Goal: Task Accomplishment & Management: Manage account settings

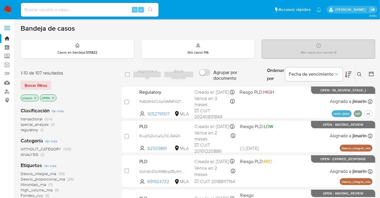
click at [30, 130] on span "regulatory" at bounding box center [29, 130] width 17 height 6
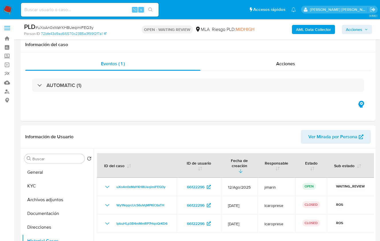
select select "10"
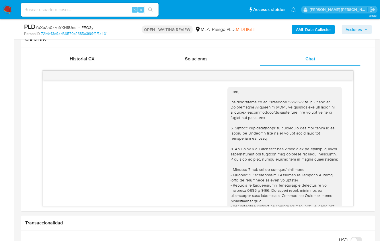
scroll to position [413, 0]
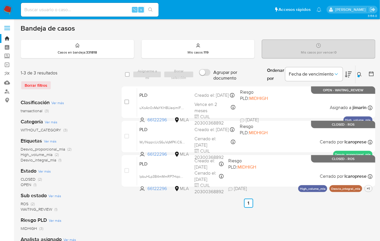
click at [361, 72] on icon at bounding box center [359, 74] width 5 height 5
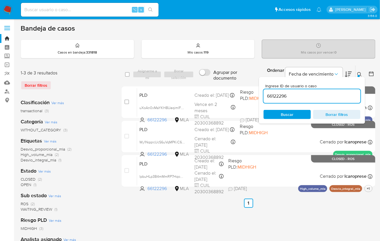
click at [329, 93] on input "66122296" at bounding box center [312, 96] width 97 height 7
type input "83843596"
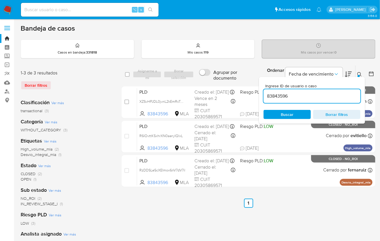
click at [360, 71] on button at bounding box center [360, 74] width 9 height 7
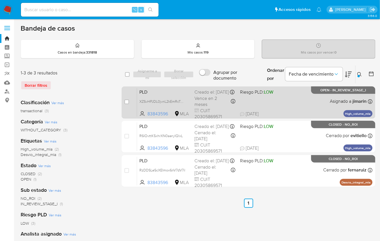
click at [301, 99] on div "PLD XZSvHPJDL0jvnL2kEmRcTwUh 83843596 MLA Riesgo PLD: LOW Creado el: 12/08/2025…" at bounding box center [254, 102] width 235 height 29
click at [126, 102] on input "checkbox" at bounding box center [126, 102] width 5 height 5
checkbox input "true"
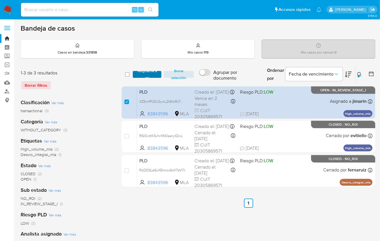
click at [139, 77] on span "Asignarme a mí" at bounding box center [147, 75] width 23 height 6
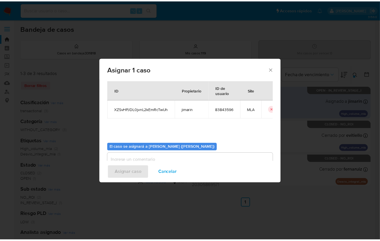
scroll to position [29, 0]
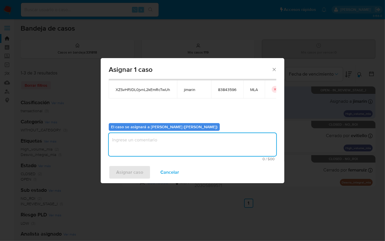
click at [148, 136] on textarea "assign-modal" at bounding box center [192, 144] width 167 height 23
click at [136, 159] on span "1 / 500" at bounding box center [192, 159] width 164 height 4
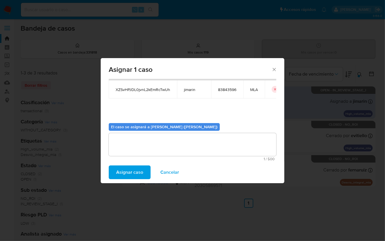
click at [132, 167] on span "Asignar caso" at bounding box center [129, 172] width 27 height 13
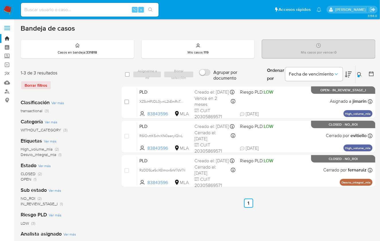
click at [358, 73] on icon at bounding box center [359, 74] width 5 height 5
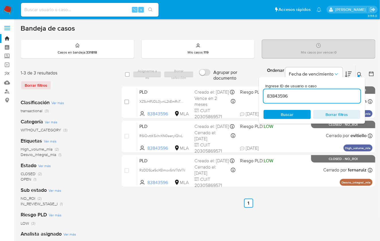
click at [333, 95] on input "83843596" at bounding box center [312, 96] width 97 height 7
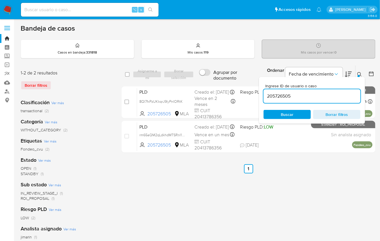
click at [361, 74] on icon at bounding box center [359, 74] width 4 height 4
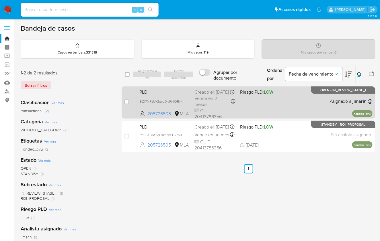
click at [325, 106] on div "PLD 8QI7fxPzUKkqrJ9IyPnIORtK 205726505 MLA Riesgo PLD: LOW Creado el: 12/08/202…" at bounding box center [254, 102] width 235 height 29
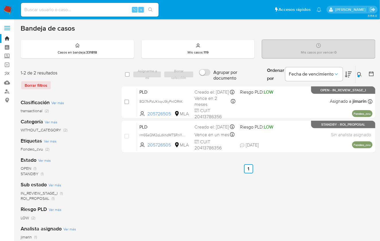
click at [361, 73] on icon at bounding box center [359, 74] width 5 height 5
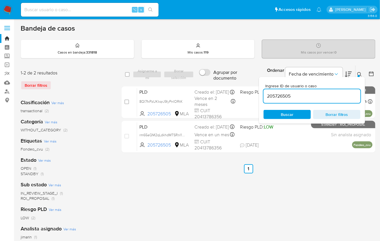
click at [334, 94] on input "205726505" at bounding box center [312, 96] width 97 height 7
type input "616354541"
click at [360, 76] on div at bounding box center [359, 76] width 2 height 2
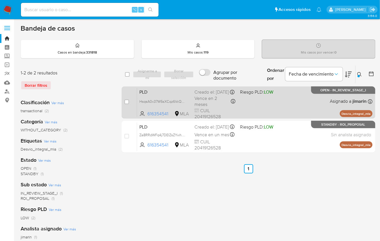
click at [325, 94] on div "PLD HsqsA0x37W5sXCqz6VcQfJ1d 616354541 MLA Riesgo PLD: LOW Creado el: 12/08/202…" at bounding box center [254, 102] width 235 height 29
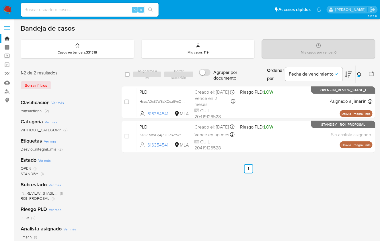
click at [7, 16] on nav "Pausado Ver notificaciones ⌥ s Accesos rápidos Presiona las siguientes teclas p…" at bounding box center [190, 9] width 380 height 19
click at [6, 14] on nav "Pausado Ver notificaciones ⌥ s Accesos rápidos Presiona las siguientes teclas p…" at bounding box center [190, 9] width 380 height 19
click at [6, 11] on img at bounding box center [8, 10] width 10 height 10
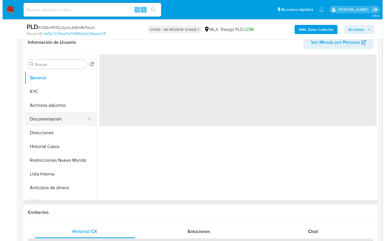
scroll to position [96, 0]
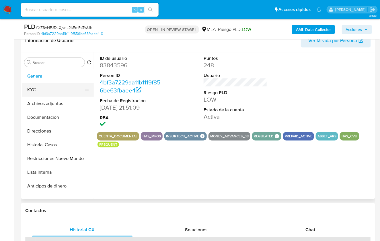
click at [45, 93] on button "KYC" at bounding box center [55, 90] width 67 height 14
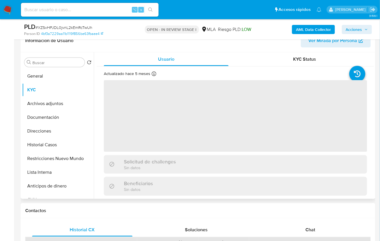
select select "10"
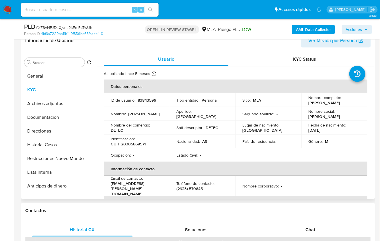
click at [131, 143] on p "CUIT 20305869571" at bounding box center [128, 144] width 35 height 5
copy p "20305869571"
click at [61, 98] on button "Archivos adjuntos" at bounding box center [55, 104] width 67 height 14
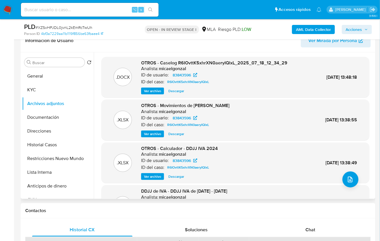
click at [152, 91] on span "Ver archivo" at bounding box center [152, 91] width 17 height 6
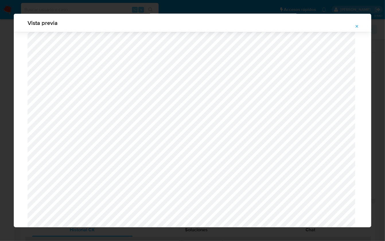
scroll to position [752, 0]
click at [356, 28] on icon "Attachment preview" at bounding box center [356, 26] width 5 height 5
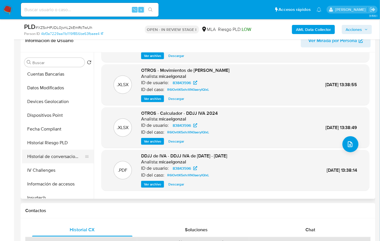
scroll to position [168, 0]
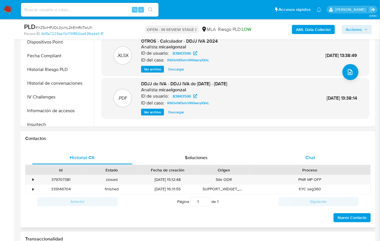
click at [320, 161] on div "Chat" at bounding box center [310, 158] width 100 height 14
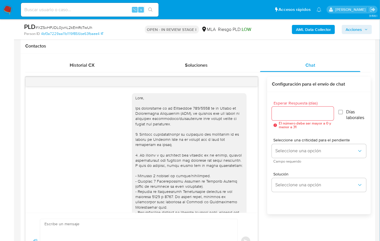
scroll to position [383, 0]
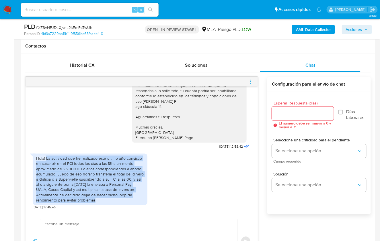
drag, startPoint x: 46, startPoint y: 158, endPoint x: 127, endPoint y: 200, distance: 90.3
click at [127, 200] on div "Hola! La actividad que he realizado este ultimo año consistió en suscribir en e…" at bounding box center [90, 179] width 108 height 47
copy div "La actividad que he realizado este ultimo año consistió en suscribir en el FCI …"
click at [197, 188] on div "Hola! La actividad que he realizado este ultimo año consistió en suscribir en e…" at bounding box center [142, 180] width 218 height 59
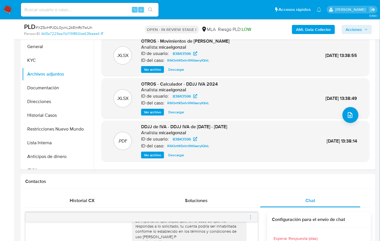
scroll to position [0, 0]
click at [40, 60] on button "KYC" at bounding box center [55, 61] width 67 height 14
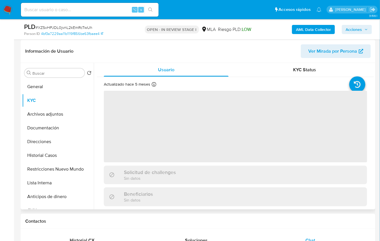
scroll to position [83, 0]
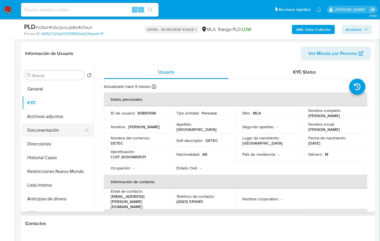
click at [48, 129] on button "Documentación" at bounding box center [55, 131] width 67 height 14
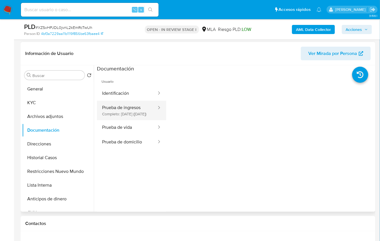
click at [153, 116] on div at bounding box center [157, 110] width 9 height 19
drag, startPoint x: 213, startPoint y: 221, endPoint x: 216, endPoint y: 220, distance: 3.5
click at [213, 221] on h1 "Contactos" at bounding box center [198, 224] width 346 height 6
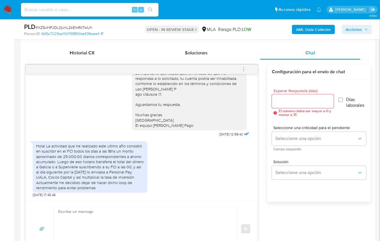
scroll to position [274, 0]
click at [175, 211] on textarea at bounding box center [144, 229] width 172 height 44
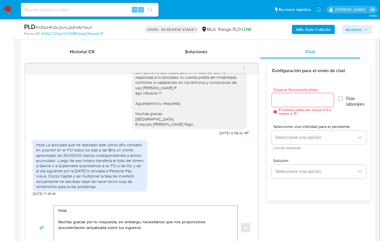
scroll to position [383, 0]
click at [87, 236] on textarea "Hola, Muchas gracias por tu respuesta, sin embargo, necesitamos que nos proporc…" at bounding box center [144, 228] width 172 height 44
paste textarea "De acuerdo a la actividad que realices en tu cuenta, adjunta la siguiente docum…"
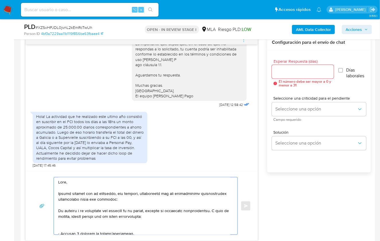
scroll to position [304, 0]
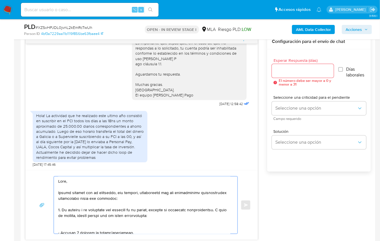
drag, startPoint x: 216, startPoint y: 210, endPoint x: 166, endPoint y: 215, distance: 50.4
click at [166, 215] on textarea at bounding box center [144, 205] width 172 height 57
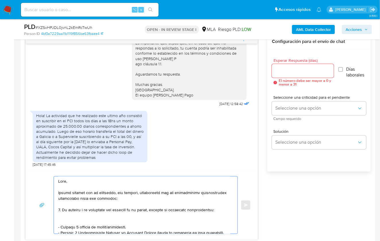
click at [108, 220] on textarea at bounding box center [144, 205] width 172 height 57
drag, startPoint x: 130, startPoint y: 227, endPoint x: 76, endPoint y: 216, distance: 54.6
click at [76, 216] on textarea at bounding box center [144, 205] width 172 height 57
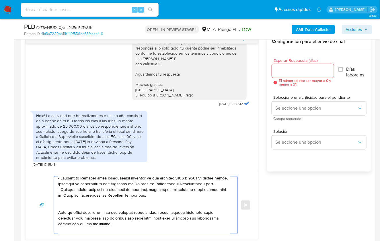
scroll to position [48, 0]
drag, startPoint x: 140, startPoint y: 195, endPoint x: 56, endPoint y: 191, distance: 84.1
click at [56, 191] on div at bounding box center [144, 205] width 181 height 57
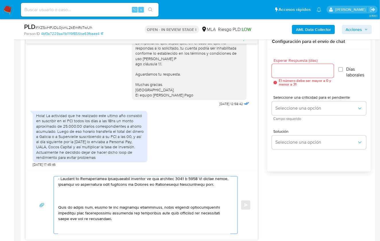
click at [60, 197] on textarea at bounding box center [144, 205] width 172 height 57
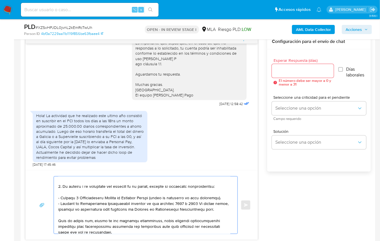
scroll to position [23, 0]
paste textarea "https://www.mercadopago.com.ar/ayuda/30181"
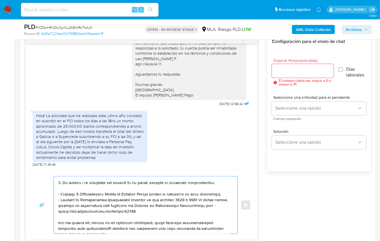
scroll to position [25, 0]
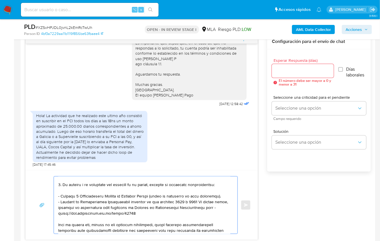
click at [217, 184] on textarea at bounding box center [144, 205] width 172 height 57
click at [169, 184] on textarea at bounding box center [144, 205] width 172 height 57
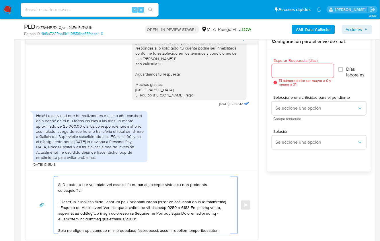
click at [207, 184] on textarea at bounding box center [144, 205] width 172 height 57
click at [192, 184] on textarea at bounding box center [144, 205] width 172 height 57
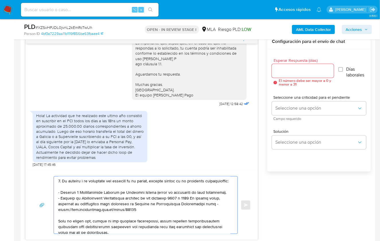
scroll to position [29, 0]
click at [164, 211] on textarea at bounding box center [144, 205] width 172 height 57
click at [158, 213] on textarea at bounding box center [144, 205] width 172 height 57
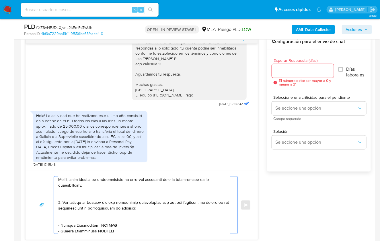
scroll to position [141, 0]
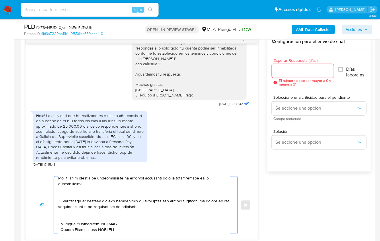
drag, startPoint x: 87, startPoint y: 219, endPoint x: 119, endPoint y: 214, distance: 32.5
click at [119, 214] on textarea at bounding box center [144, 205] width 172 height 57
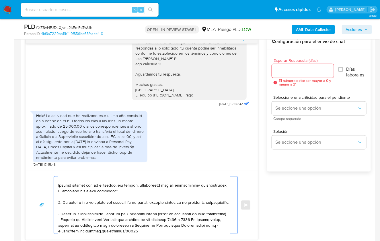
scroll to position [0, 0]
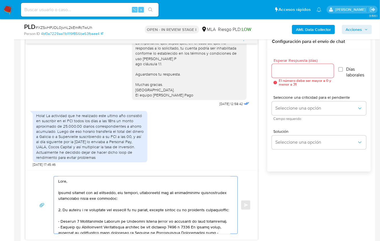
drag, startPoint x: 104, startPoint y: 194, endPoint x: 67, endPoint y: 219, distance: 44.6
click at [67, 220] on textarea at bounding box center [144, 205] width 172 height 57
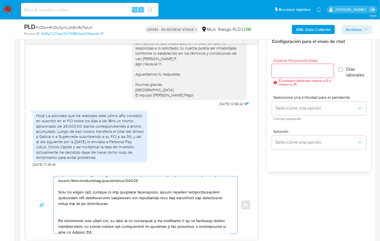
click at [63, 214] on textarea at bounding box center [144, 205] width 172 height 57
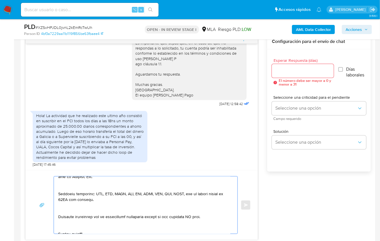
drag, startPoint x: 64, startPoint y: 207, endPoint x: 101, endPoint y: 233, distance: 44.9
click at [101, 234] on div "Enviar" at bounding box center [142, 206] width 232 height 70
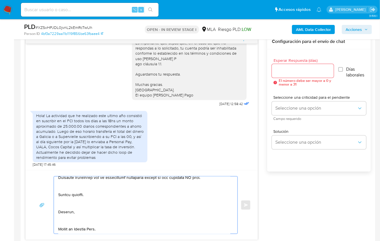
click at [124, 190] on textarea at bounding box center [144, 205] width 172 height 57
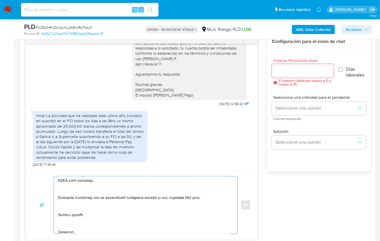
scroll to position [119, 0]
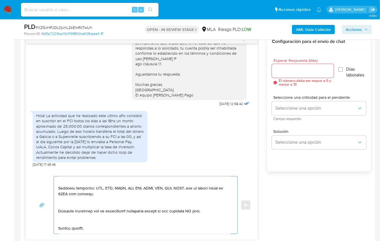
drag, startPoint x: 162, startPoint y: 218, endPoint x: 132, endPoint y: 218, distance: 29.8
click at [132, 218] on textarea at bounding box center [144, 205] width 172 height 57
click at [121, 218] on textarea at bounding box center [144, 205] width 172 height 57
drag, startPoint x: 216, startPoint y: 216, endPoint x: 159, endPoint y: 217, distance: 57.3
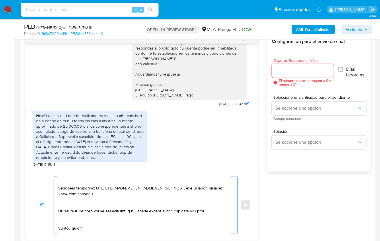
click at [159, 217] on textarea at bounding box center [144, 205] width 172 height 57
click at [88, 224] on textarea at bounding box center [144, 205] width 172 height 57
click at [86, 211] on textarea at bounding box center [144, 205] width 172 height 57
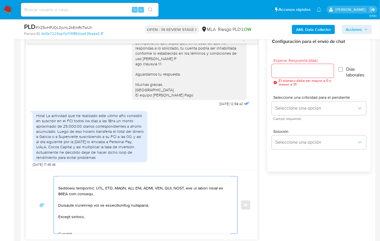
click at [79, 190] on textarea at bounding box center [144, 205] width 172 height 57
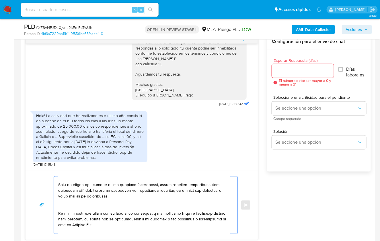
scroll to position [57, 0]
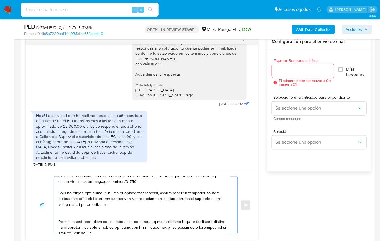
drag, startPoint x: 79, startPoint y: 205, endPoint x: 66, endPoint y: 212, distance: 14.6
click at [66, 212] on textarea at bounding box center [144, 205] width 172 height 57
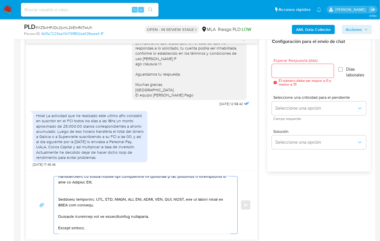
click at [67, 199] on textarea at bounding box center [144, 205] width 172 height 57
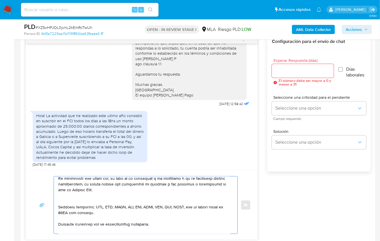
scroll to position [65, 0]
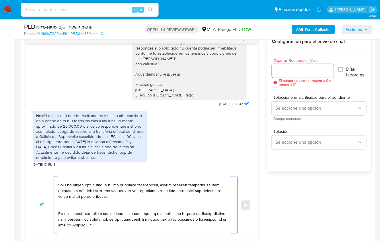
drag, startPoint x: 69, startPoint y: 212, endPoint x: 93, endPoint y: 228, distance: 29.0
click at [93, 228] on textarea at bounding box center [144, 205] width 172 height 57
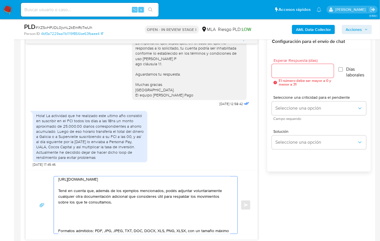
click at [60, 224] on textarea "Hola, Muchas gracias por tu respuesta, sin embargo, necesitamos que nos proporc…" at bounding box center [144, 205] width 172 height 57
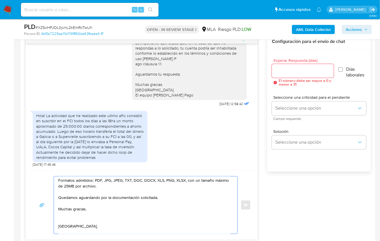
scroll to position [110, 0]
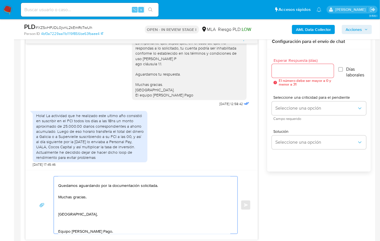
click at [67, 206] on textarea "Hola, Muchas gracias por tu respuesta, sin embargo, necesitamos que nos proporc…" at bounding box center [144, 205] width 172 height 57
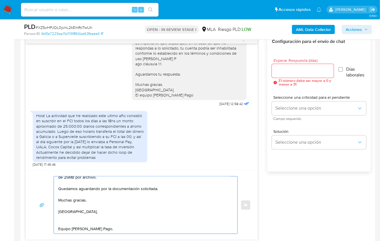
click at [65, 220] on textarea "Hola, Muchas gracias por tu respuesta, sin embargo, necesitamos que nos proporc…" at bounding box center [144, 205] width 172 height 57
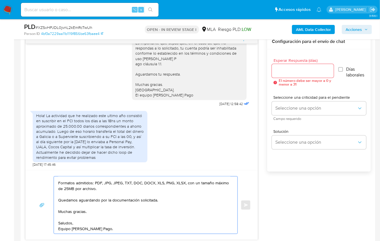
drag, startPoint x: 75, startPoint y: 231, endPoint x: 77, endPoint y: 227, distance: 4.3
click at [75, 231] on textarea "Hola, Muchas gracias por tu respuesta, sin embargo, necesitamos que nos proporc…" at bounding box center [144, 205] width 172 height 57
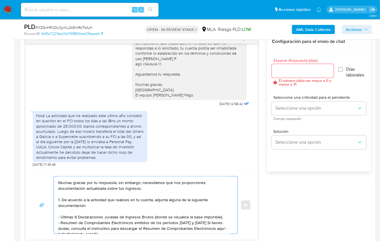
scroll to position [0, 0]
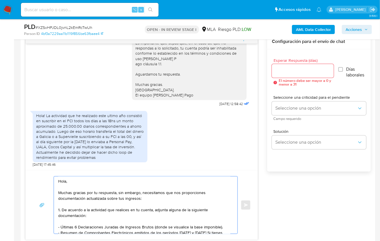
type textarea "Hola, Muchas gracias por tu respuesta, sin embargo, necesitamos que nos proporc…"
click at [294, 75] on div at bounding box center [303, 71] width 62 height 14
click at [293, 73] on input "Esperar Respuesta (días)" at bounding box center [303, 70] width 62 height 7
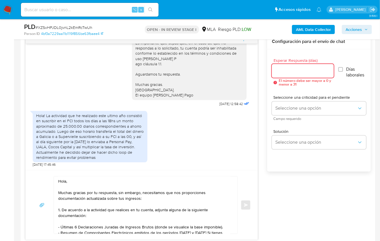
click at [293, 72] on input "Esperar Respuesta (días)" at bounding box center [303, 70] width 62 height 7
click at [290, 72] on input "Esperar Respuesta (días)" at bounding box center [303, 70] width 62 height 7
type input "9"
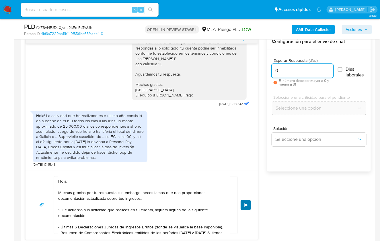
type input "0"
click at [248, 204] on span "Enviar" at bounding box center [246, 205] width 4 height 3
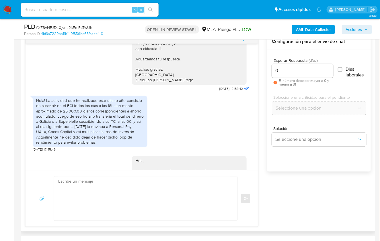
scroll to position [556, 0]
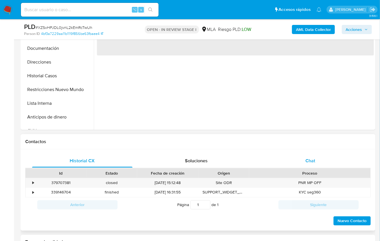
click at [313, 166] on div "Chat" at bounding box center [310, 161] width 100 height 14
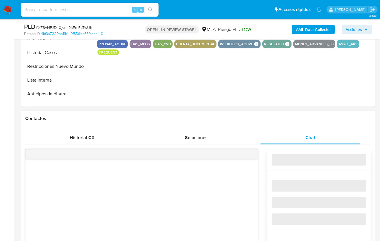
scroll to position [211, 0]
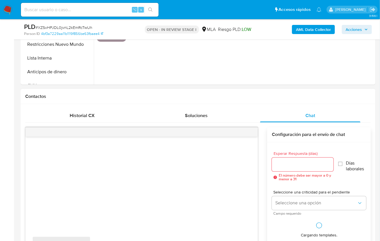
select select "10"
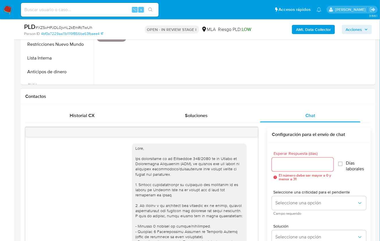
scroll to position [556, 0]
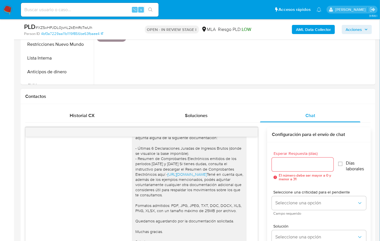
click at [249, 132] on div at bounding box center [142, 132] width 232 height 9
click at [244, 130] on icon "menu-action" at bounding box center [243, 130] width 1 height 1
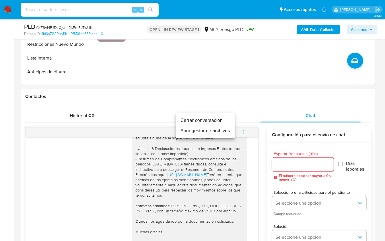
click at [204, 121] on li "Cerrar conversación" at bounding box center [205, 121] width 59 height 10
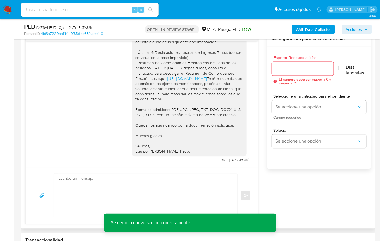
click at [112, 202] on textarea at bounding box center [144, 196] width 172 height 44
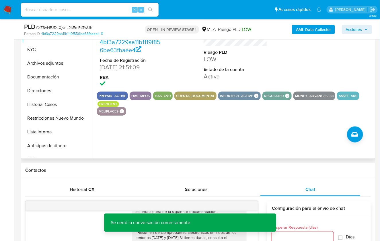
scroll to position [126, 0]
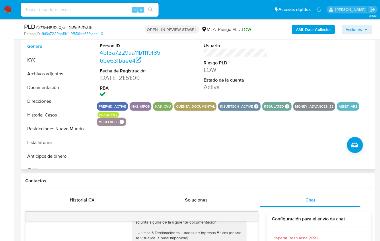
click at [266, 168] on div "ID de usuario 83843596 Person ID 4bf3a7229aa11b1119f856be63fbaee4 Fecha de Regi…" at bounding box center [234, 96] width 280 height 147
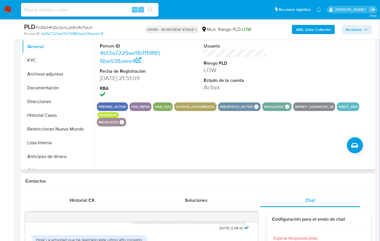
scroll to position [124, 0]
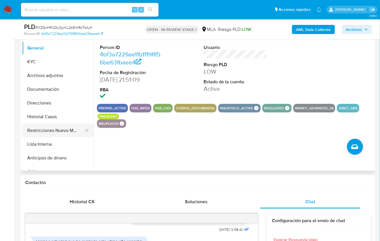
click at [57, 129] on button "Restricciones Nuevo Mundo" at bounding box center [55, 131] width 67 height 14
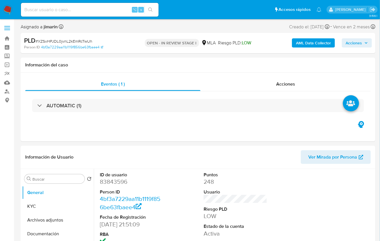
click at [299, 49] on div "AML Data Collector Acciones" at bounding box center [314, 42] width 114 height 13
select select "10"
click at [306, 42] on b "AML Data Collector" at bounding box center [313, 42] width 35 height 9
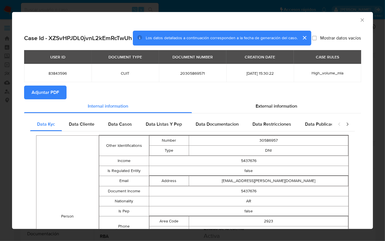
click at [58, 97] on span "Adjuntar PDF" at bounding box center [46, 92] width 28 height 13
click at [360, 22] on icon "Cerrar ventana" at bounding box center [362, 20] width 6 height 6
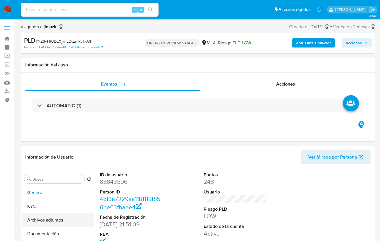
click at [51, 215] on button "Archivos adjuntos" at bounding box center [55, 221] width 67 height 14
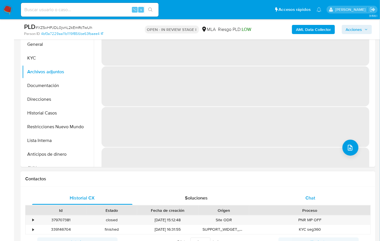
click at [325, 202] on div "Chat" at bounding box center [310, 199] width 100 height 14
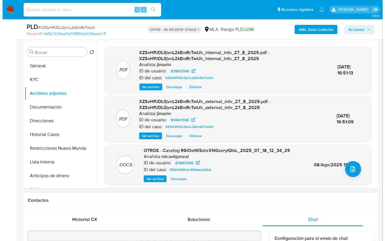
scroll to position [101, 0]
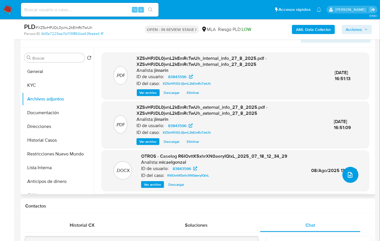
click at [343, 181] on button "upload-file" at bounding box center [350, 175] width 16 height 16
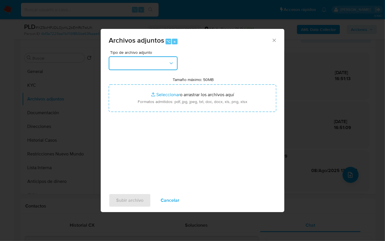
click at [157, 67] on button "button" at bounding box center [143, 63] width 69 height 14
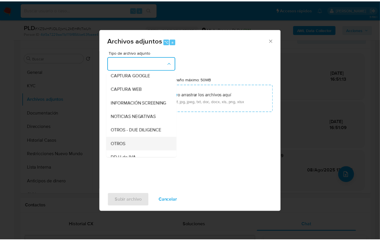
scroll to position [45, 0]
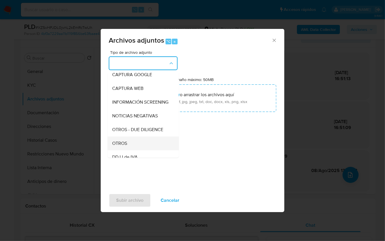
click at [146, 146] on div "OTROS" at bounding box center [141, 143] width 58 height 14
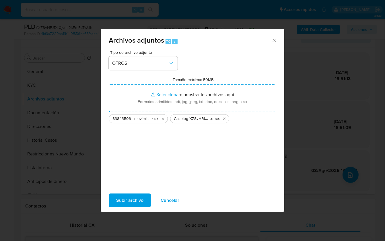
click at [133, 202] on span "Subir archivo" at bounding box center [129, 200] width 27 height 13
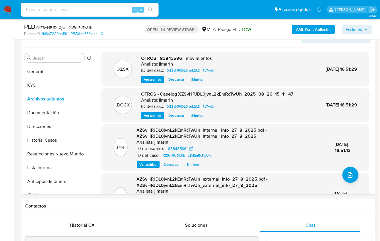
click at [363, 32] on span "Acciones" at bounding box center [357, 30] width 22 height 8
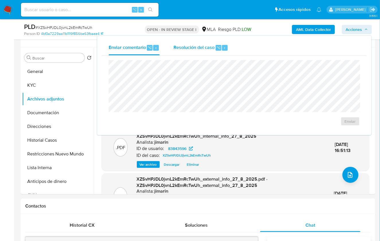
click at [184, 50] on span "Resolución del caso" at bounding box center [193, 47] width 41 height 7
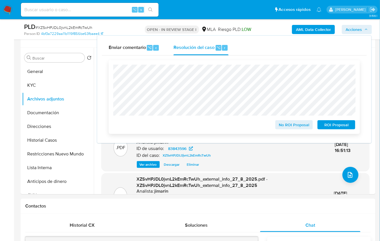
click at [280, 126] on span "No ROI Proposal" at bounding box center [294, 125] width 30 height 8
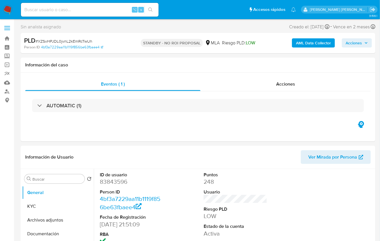
select select "10"
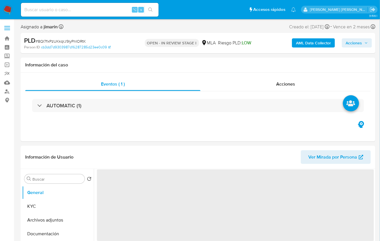
select select "10"
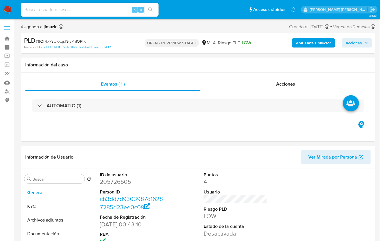
click at [68, 42] on span "# 8QI7fxPzUKkqrJ9IyPnIORtK" at bounding box center [61, 41] width 50 height 6
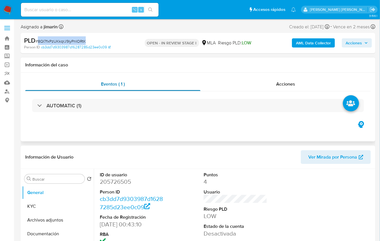
copy span "8QI7fxPzUKkqrJ9IyPnIORtK"
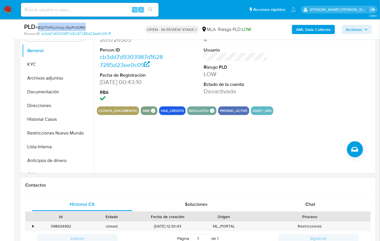
click at [313, 212] on div "Id Estado Fecha de creación Origen Proceso" at bounding box center [198, 217] width 346 height 10
click at [317, 206] on div "Chat" at bounding box center [310, 205] width 100 height 14
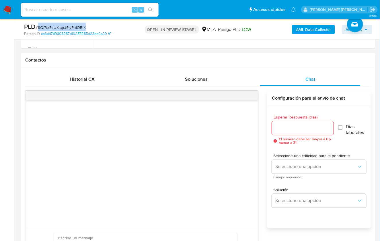
scroll to position [166, 0]
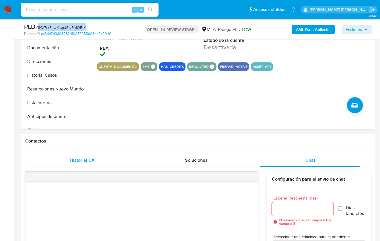
click at [91, 158] on span "Historial CX" at bounding box center [82, 160] width 25 height 7
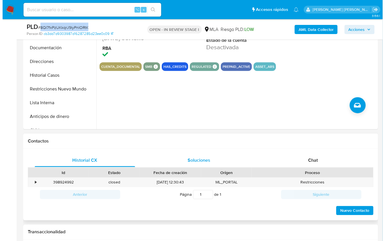
scroll to position [67, 0]
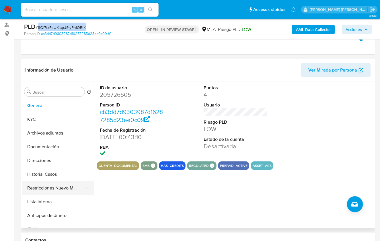
click at [56, 189] on button "Restricciones Nuevo Mundo" at bounding box center [55, 188] width 67 height 14
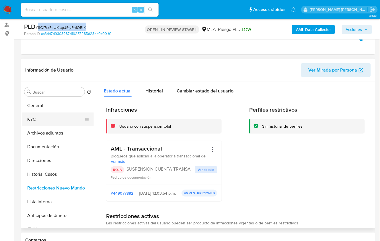
click at [42, 125] on button "KYC" at bounding box center [55, 120] width 67 height 14
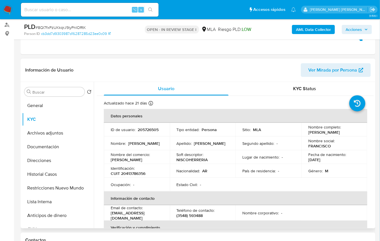
click at [147, 129] on p "205726505" at bounding box center [148, 129] width 21 height 5
copy p "205726505"
click at [143, 130] on p "205726505" at bounding box center [148, 129] width 21 height 5
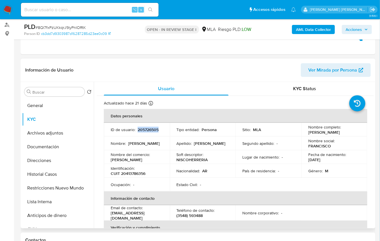
copy p "205726505"
drag, startPoint x: 56, startPoint y: 192, endPoint x: 60, endPoint y: 191, distance: 3.8
click at [56, 192] on button "Restricciones Nuevo Mundo" at bounding box center [55, 188] width 67 height 14
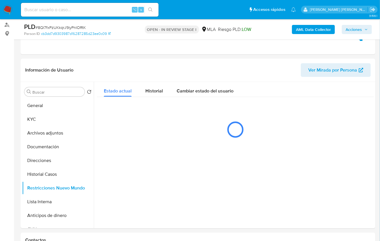
click at [313, 32] on b "AML Data Collector" at bounding box center [313, 29] width 35 height 9
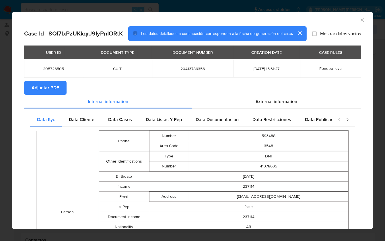
click at [60, 89] on button "Adjuntar PDF" at bounding box center [45, 88] width 42 height 14
click at [359, 20] on icon "Cerrar ventana" at bounding box center [362, 20] width 6 height 6
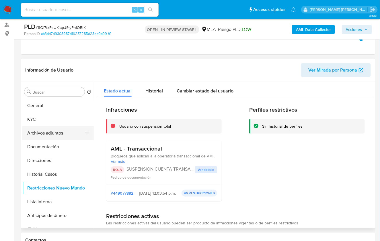
click at [57, 134] on button "Archivos adjuntos" at bounding box center [55, 133] width 67 height 14
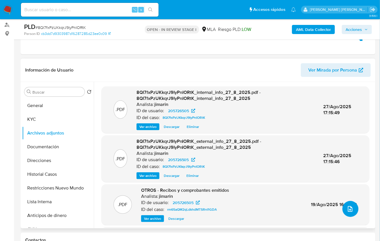
click at [347, 207] on icon "upload-file" at bounding box center [350, 209] width 7 height 7
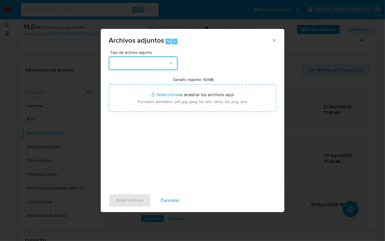
click at [134, 61] on button "button" at bounding box center [143, 63] width 69 height 14
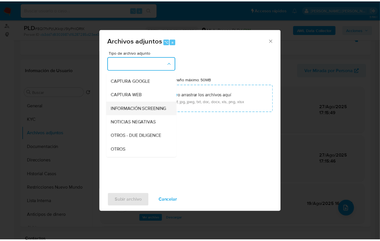
scroll to position [42, 0]
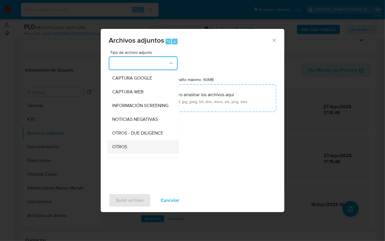
click at [127, 148] on div "OTROS" at bounding box center [141, 147] width 58 height 14
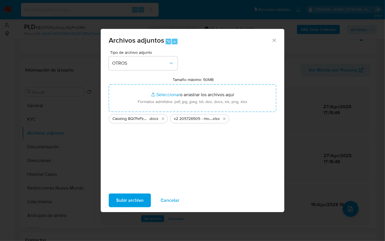
click at [122, 196] on span "Subir archivo" at bounding box center [129, 200] width 27 height 13
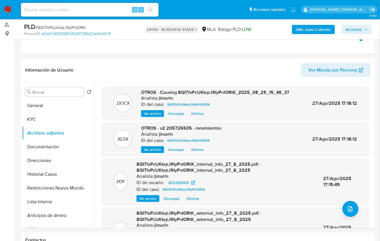
click at [354, 30] on span "Acciones" at bounding box center [354, 29] width 16 height 9
click at [350, 31] on span "Acciones" at bounding box center [354, 29] width 16 height 9
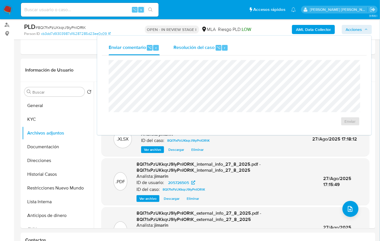
click at [176, 54] on div "Resolución del caso ⌥ r" at bounding box center [200, 47] width 55 height 15
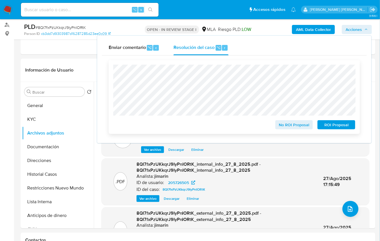
click at [331, 126] on span "ROI Proposal" at bounding box center [336, 125] width 30 height 8
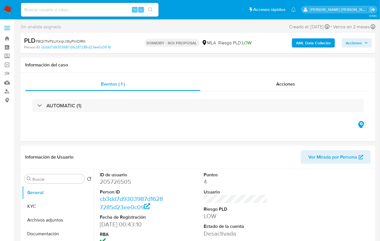
select select "10"
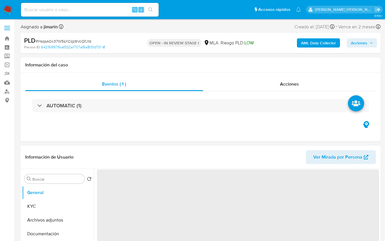
select select "10"
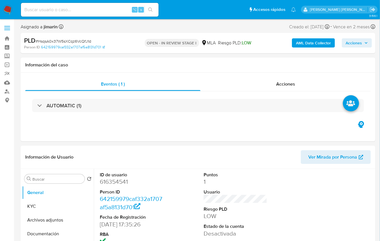
click at [76, 40] on span "# HsqsA0x37W5sXCqz6VcQfJ1d" at bounding box center [64, 41] width 56 height 6
copy span "HsqsA0x37W5sXCqz6VcQfJ1d"
click at [110, 182] on dd "616354541" at bounding box center [132, 182] width 64 height 8
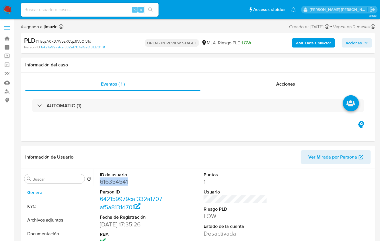
copy dd "616354541"
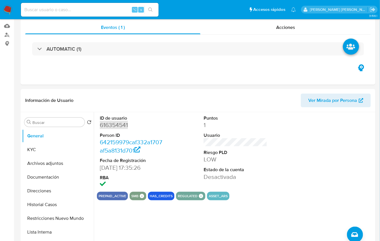
scroll to position [135, 0]
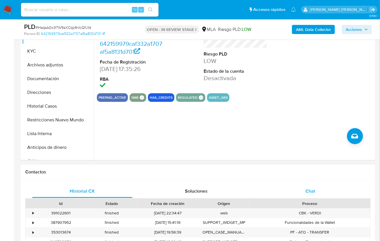
click at [319, 193] on div "Chat" at bounding box center [310, 192] width 100 height 14
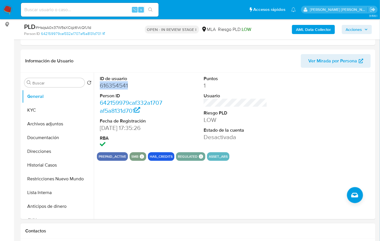
scroll to position [76, 0]
drag, startPoint x: 55, startPoint y: 179, endPoint x: 62, endPoint y: 178, distance: 6.4
click at [55, 179] on button "Restricciones Nuevo Mundo" at bounding box center [55, 179] width 67 height 14
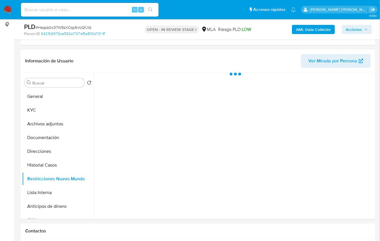
click at [305, 33] on b "AML Data Collector" at bounding box center [313, 29] width 35 height 9
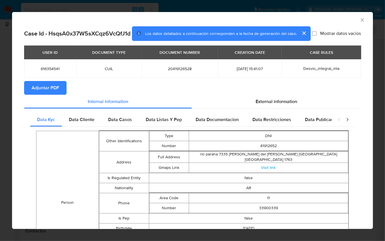
click at [51, 93] on span "Adjuntar PDF" at bounding box center [46, 88] width 28 height 13
click at [359, 20] on icon "Cerrar ventana" at bounding box center [362, 20] width 6 height 6
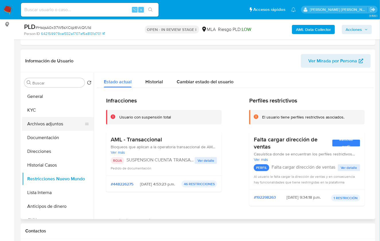
click at [55, 118] on button "Archivos adjuntos" at bounding box center [55, 124] width 67 height 14
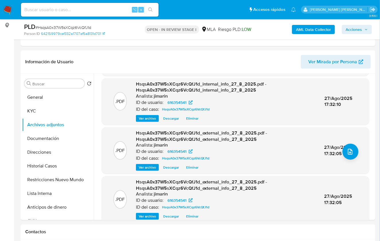
scroll to position [75, 0]
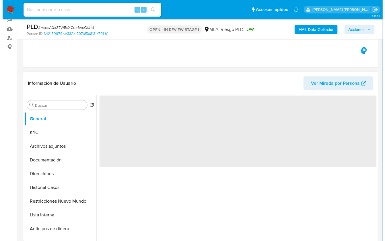
scroll to position [95, 0]
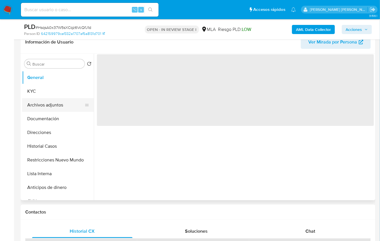
click at [61, 109] on button "Archivos adjuntos" at bounding box center [55, 105] width 67 height 14
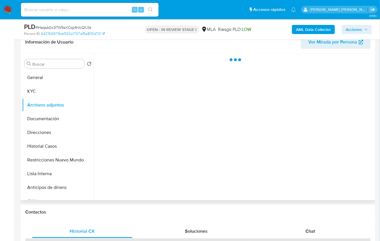
select select "10"
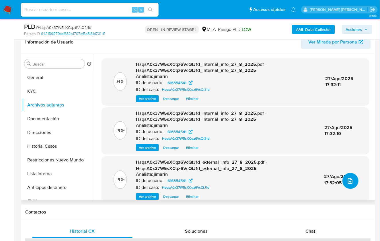
click at [347, 178] on icon "upload-file" at bounding box center [350, 181] width 7 height 7
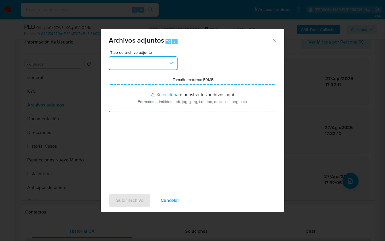
click at [114, 59] on button "button" at bounding box center [143, 63] width 69 height 14
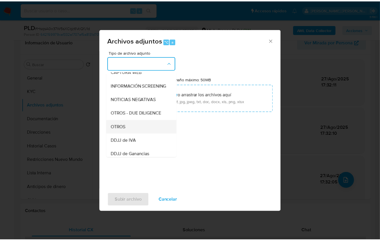
scroll to position [68, 0]
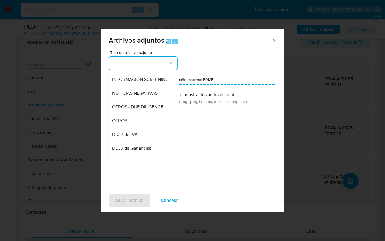
click at [135, 123] on div "OTROS" at bounding box center [141, 121] width 58 height 14
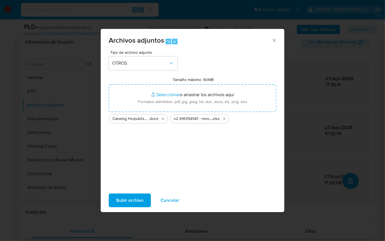
click at [126, 194] on span "Subir archivo" at bounding box center [129, 200] width 27 height 13
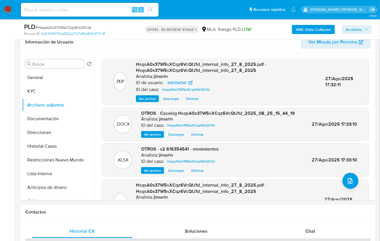
click at [367, 30] on icon "button" at bounding box center [365, 29] width 3 height 3
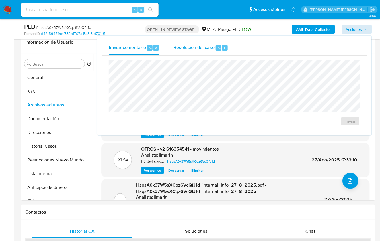
click at [228, 46] on button "Resolución del caso ⌥ r" at bounding box center [201, 47] width 69 height 15
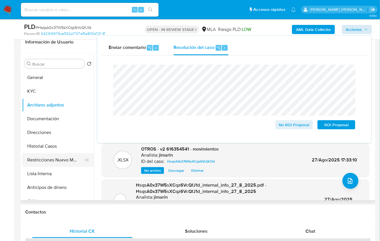
click at [48, 157] on button "Restricciones Nuevo Mundo" at bounding box center [55, 160] width 67 height 14
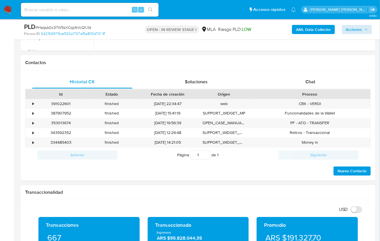
scroll to position [252, 0]
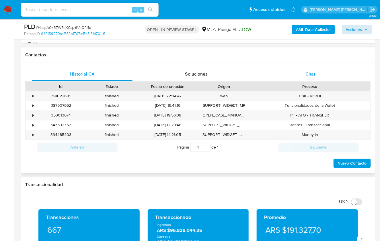
click at [319, 70] on div "Chat" at bounding box center [310, 74] width 100 height 14
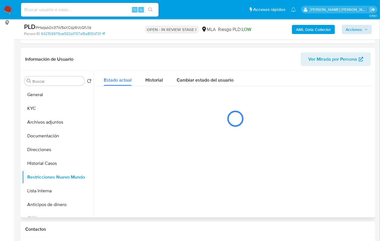
scroll to position [76, 0]
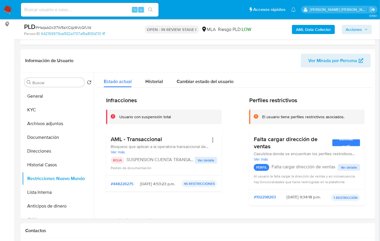
click at [349, 30] on span "Acciones" at bounding box center [354, 29] width 16 height 9
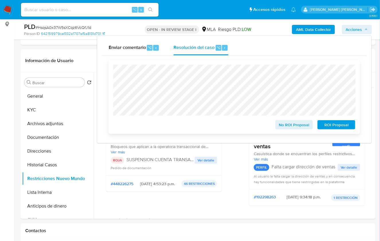
click at [326, 125] on span "ROI Proposal" at bounding box center [336, 125] width 30 height 8
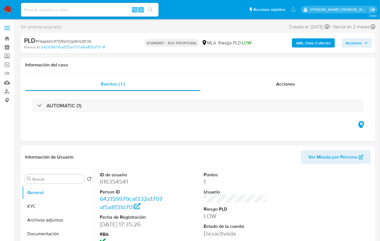
select select "10"
click at [10, 14] on img at bounding box center [8, 10] width 10 height 10
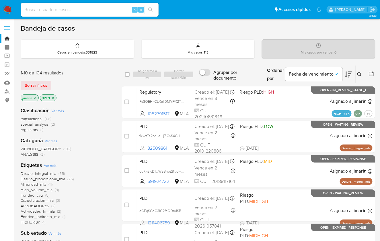
click at [87, 84] on div "Borrar filtros" at bounding box center [67, 85] width 92 height 9
click at [358, 77] on button at bounding box center [360, 74] width 9 height 7
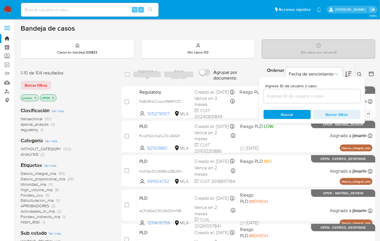
click at [358, 71] on button at bounding box center [360, 74] width 9 height 7
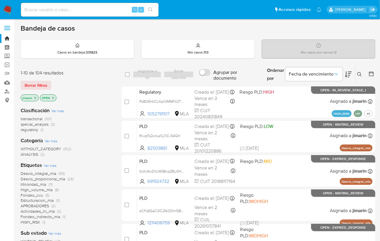
click at [360, 71] on button at bounding box center [360, 74] width 9 height 7
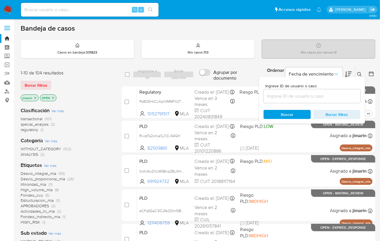
click at [326, 94] on input at bounding box center [312, 96] width 97 height 7
type input "667761040"
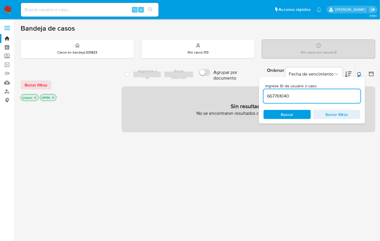
click at [359, 76] on div at bounding box center [359, 76] width 2 height 2
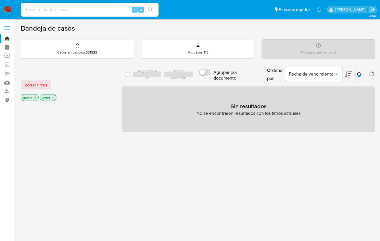
click at [53, 97] on icon "close-filter" at bounding box center [52, 97] width 3 height 3
click at [34, 97] on icon "close-filter" at bounding box center [35, 97] width 3 height 3
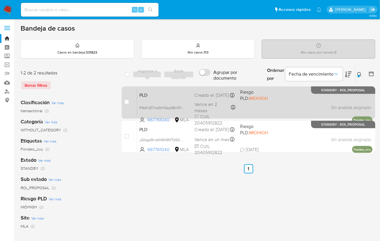
click at [311, 106] on div "PLD R9dHJE7rkp6hYGsp68ih5YgH 667761040 MLA Riesgo PLD: MIDHIGH Creado el: 12/08…" at bounding box center [254, 102] width 235 height 29
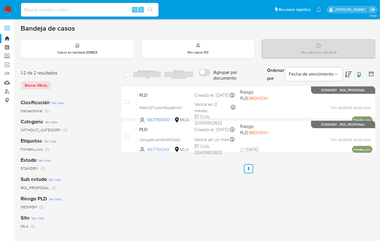
click at [11, 13] on img at bounding box center [8, 10] width 10 height 10
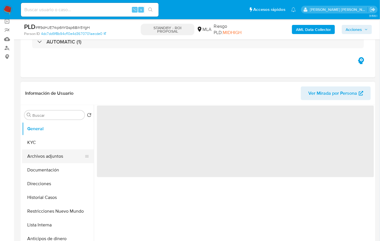
click at [54, 159] on button "Archivos adjuntos" at bounding box center [55, 157] width 67 height 14
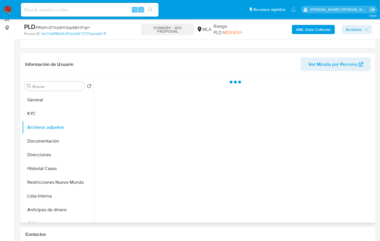
scroll to position [79, 0]
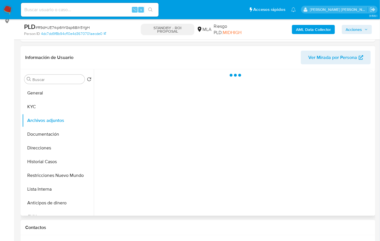
select select "10"
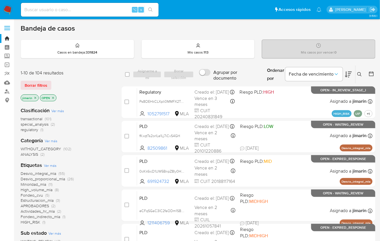
click at [94, 101] on div "jimarin OPEN" at bounding box center [67, 99] width 92 height 8
